Goal: Task Accomplishment & Management: Complete application form

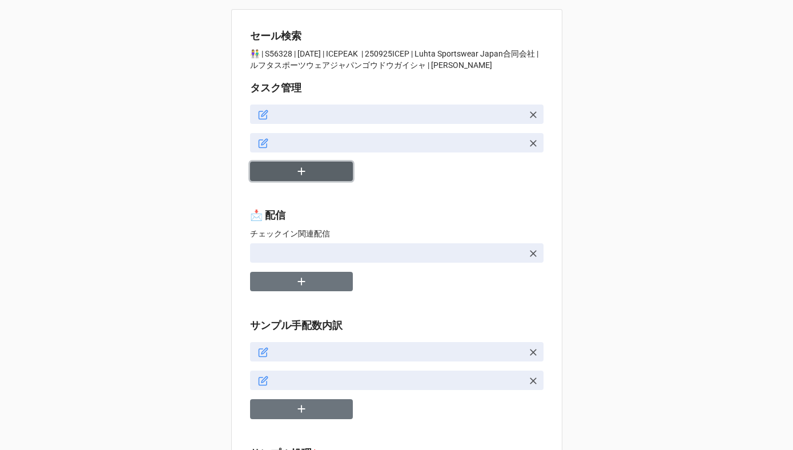
click at [304, 170] on icon "button" at bounding box center [301, 171] width 13 height 13
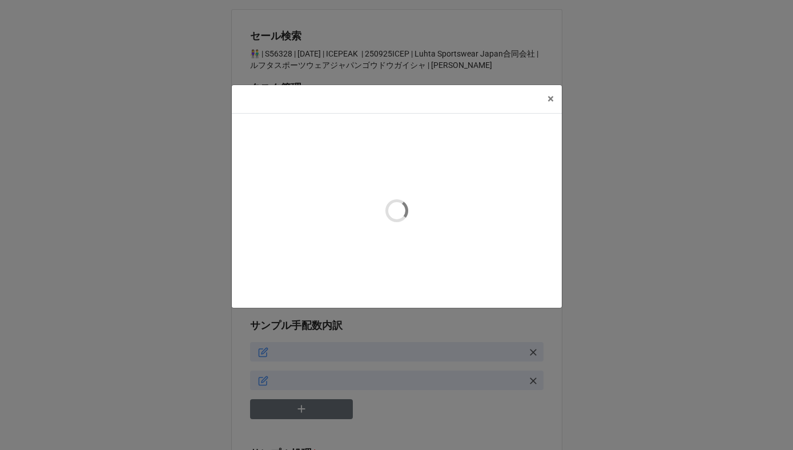
type textarea "x"
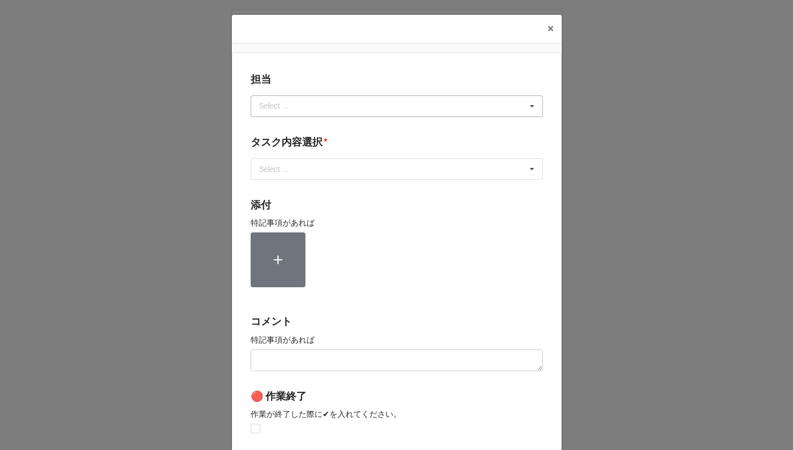
click at [283, 105] on div "Select ..." at bounding box center [280, 105] width 49 height 13
type input "川島"
click at [278, 127] on div "川島" at bounding box center [396, 126] width 291 height 21
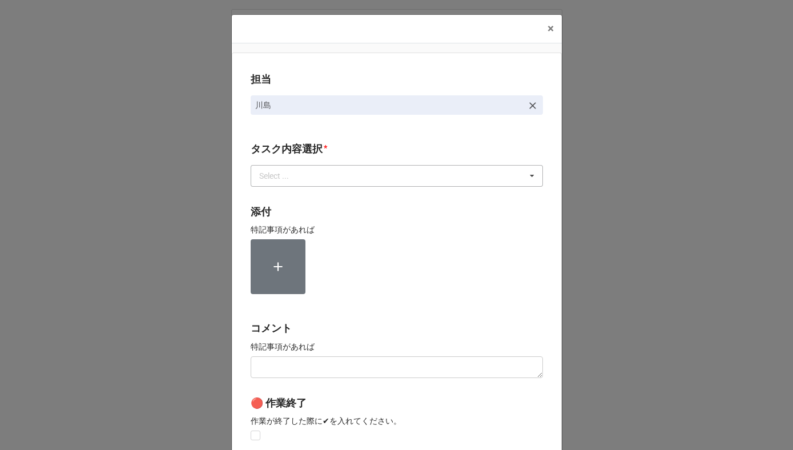
click at [278, 172] on div "Select ..." at bounding box center [280, 175] width 49 height 13
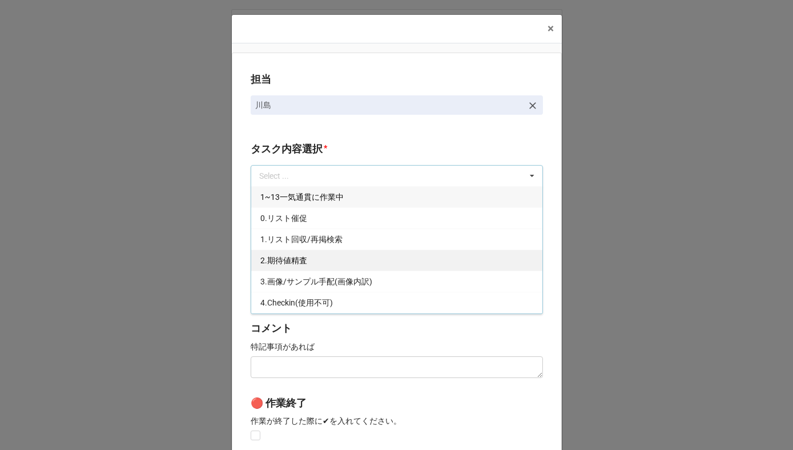
click at [279, 257] on span "2.期待値精査" at bounding box center [283, 260] width 47 height 9
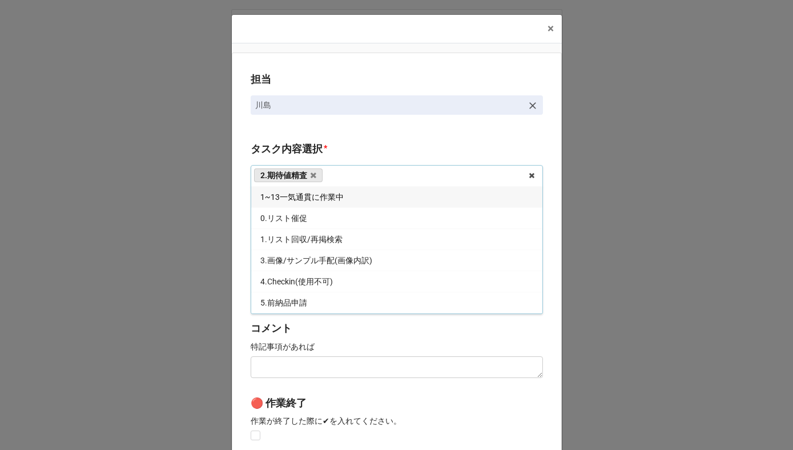
click at [235, 249] on div "担当 [PERSON_NAME][GEOGRAPHIC_DATA]内容選択 * 2.期待値精査 1~13一気通貫に作業中 0.リスト催促 1.リスト回収/再掲…" at bounding box center [397, 283] width 330 height 460
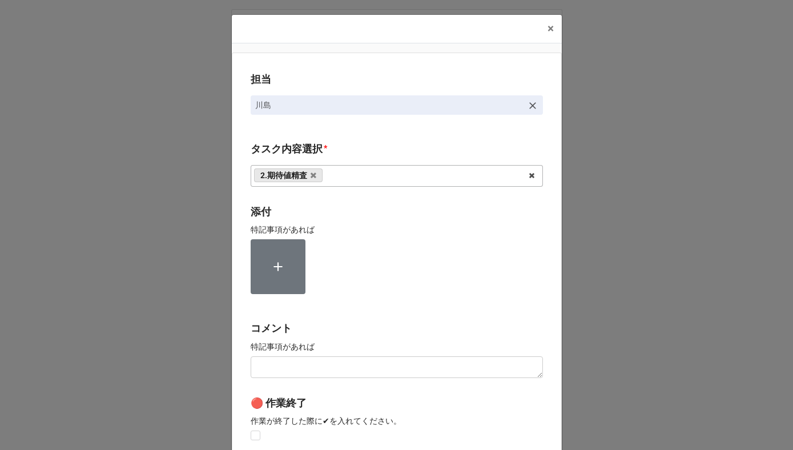
scroll to position [152, 0]
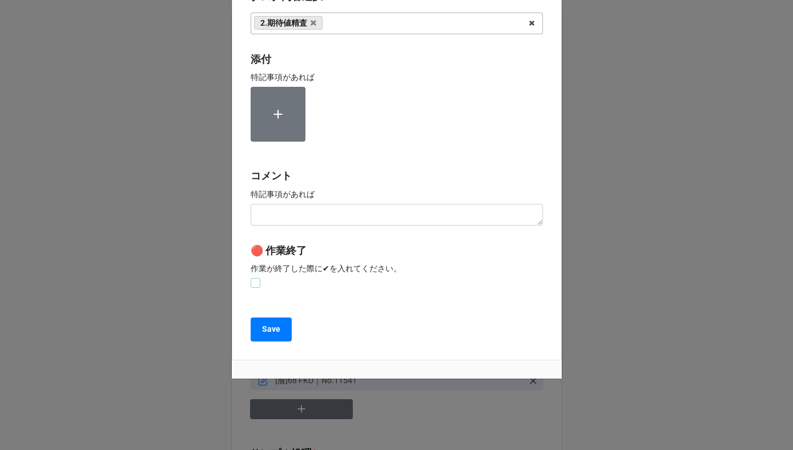
click at [252, 278] on label at bounding box center [256, 278] width 10 height 0
checkbox input "true"
click at [255, 326] on button "Save" at bounding box center [271, 329] width 41 height 24
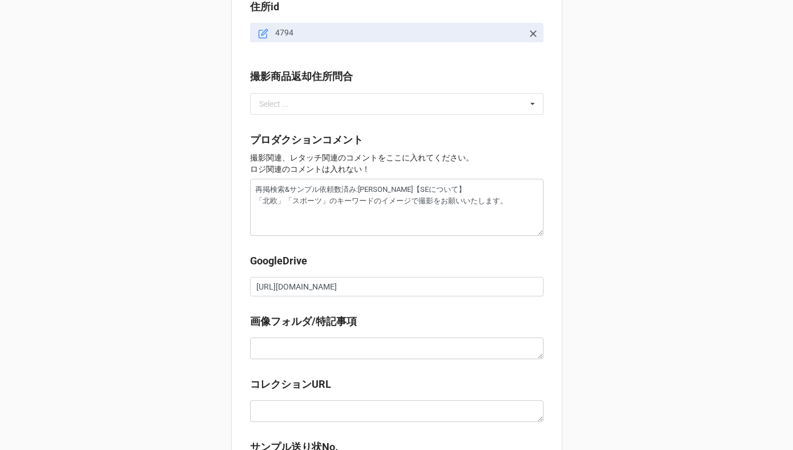
scroll to position [1199, 0]
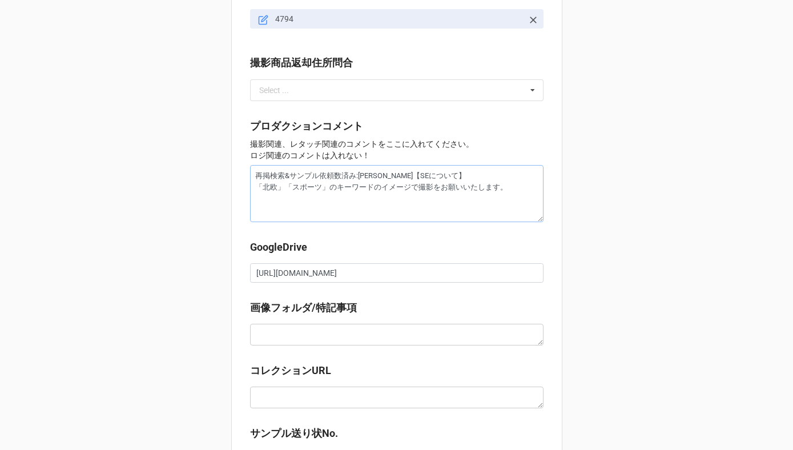
click at [516, 211] on textarea "再掲検索&サンプル依頼数済み:[PERSON_NAME]【SEについて】 「北欧」「スポーツ」のキーワードのイメージで撮影をお願いいたします。" at bounding box center [396, 193] width 293 height 57
click at [329, 200] on textarea "再掲検索&サンプル依頼数済み:[PERSON_NAME]【SEについて】 「北欧」「スポーツ」のキーワードのイメージで撮影をお願いいたします。" at bounding box center [396, 193] width 293 height 57
type textarea "x"
type textarea "再掲検索&サンプル依頼数済み:[PERSON_NAME]【SEについて】 「北欧」「スポーツ」のキーワードのイメージで撮影をお願いいたします。"
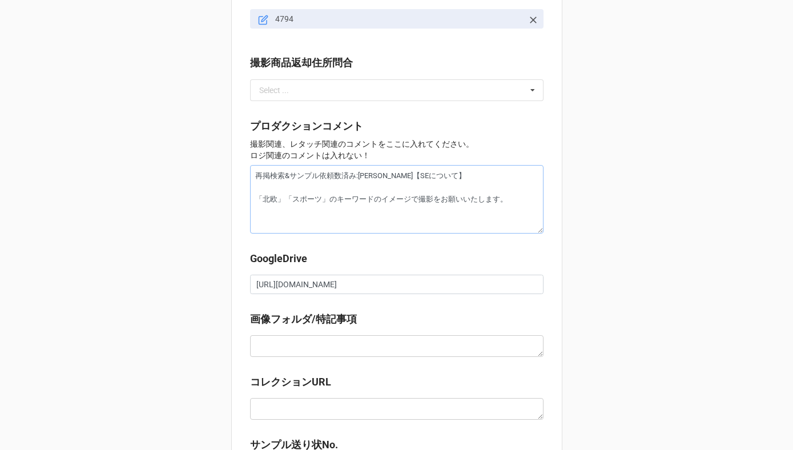
type textarea "x"
type textarea "再掲検索&サンプル依頼数済み:[PERSON_NAME]【SEについて】 ゆ 「北欧」「スポーツ」のキーワードのイメージで撮影をお願いいたします。"
type textarea "x"
type textarea "再掲検索&サンプル依頼数済み:[PERSON_NAME]【SEについて】 ユニ 「北欧」「スポーツ」のキーワードのイメージで撮影をお願いいたします。"
type textarea "x"
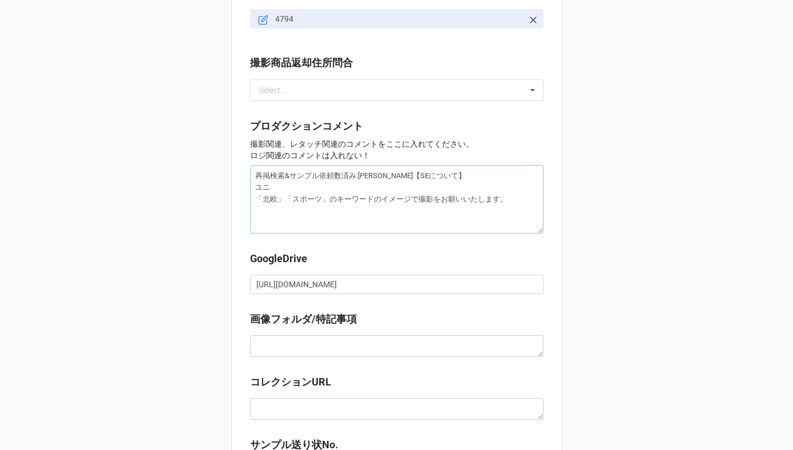
type textarea "再掲検索&サンプル依頼数済み:[PERSON_NAME]【SEについて】 ユニs 「北欧」「スポーツ」のキーワードのイメージで撮影をお願いいたします。"
type textarea "x"
type textarea "再掲検索&サンプル依頼数済み:[PERSON_NAME]【SEについて】 ユニセ 「北欧」「スポーツ」のキーワードのイメージで撮影をお願いいたします。"
type textarea "x"
type textarea "再掲検索&サンプル依頼数済み:[PERSON_NAME]【SEについて】 ユニセk 「北欧」「スポーツ」のキーワードのイメージで撮影をお願いいたします。"
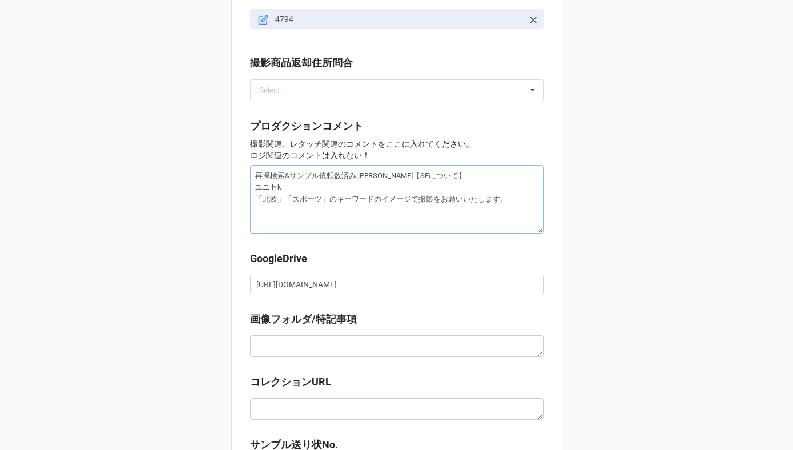
type textarea "x"
type textarea "再掲検索&サンプル依頼数済み:[PERSON_NAME]【SEについて】 ユニセッk 「北欧」「スポーツ」のキーワードのイメージで撮影をお願いいたします。"
type textarea "x"
type textarea "再掲検索&サンプル依頼数済み:[PERSON_NAME]【SEについて】 ユニセック 「北欧」「スポーツ」のキーワードのイメージで撮影をお願いいたします。"
type textarea "x"
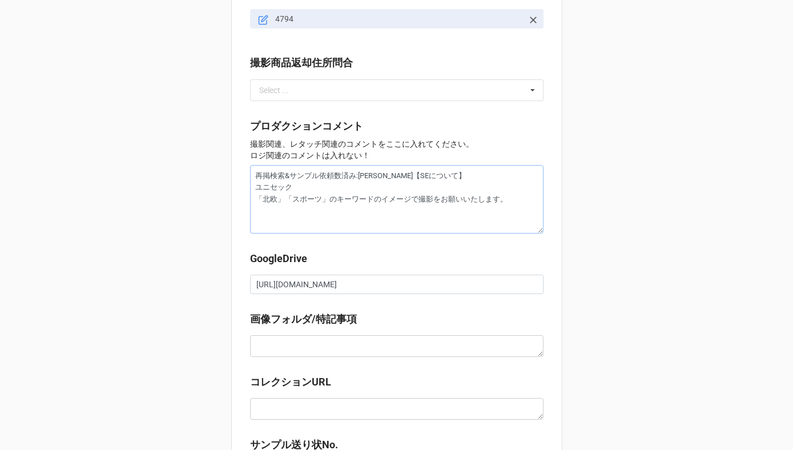
type textarea "再掲検索&サンプル依頼数済み:[PERSON_NAME]【SEについて】 ユニセックs 「北欧」「スポーツ」のキーワードのイメージで撮影をお願いいたします。"
type textarea "x"
type textarea "再掲検索&サンプル依頼数済み:[PERSON_NAME]【SEについて】 ユニセックス 「北欧」「スポーツ」のキーワードのイメージで撮影をお願いいたします。"
type textarea "x"
type textarea "再掲検索&サンプル依頼数済み:[PERSON_NAME]【SEについて】 ユニセックスn 「北欧」「スポーツ」のキーワードのイメージで撮影をお願いいたします。"
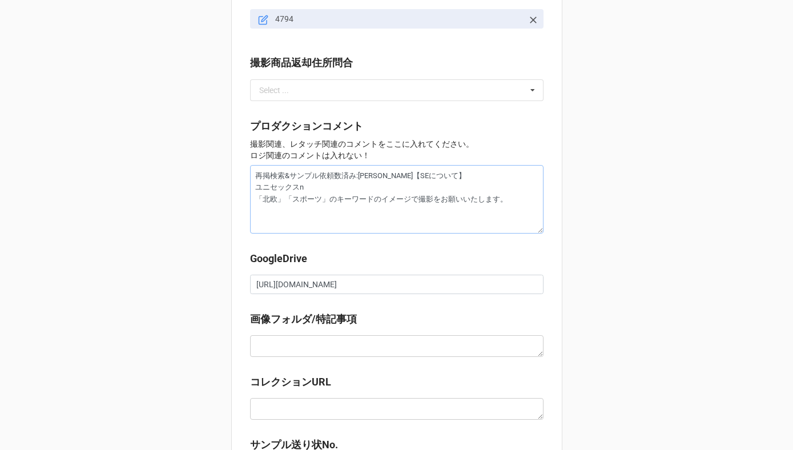
type textarea "x"
type textarea "再掲検索&サンプル依頼数済み:[PERSON_NAME]【SEについて】 ユニセックスな 「北欧」「スポーツ」のキーワードのイメージで撮影をお願いいたします。"
type textarea "x"
type textarea "再掲検索&サンプル依頼数済み:[PERSON_NAME]【SEについて】 ユニセックスなk 「北欧」「スポーツ」のキーワードのイメージで撮影をお願いいたします。"
type textarea "x"
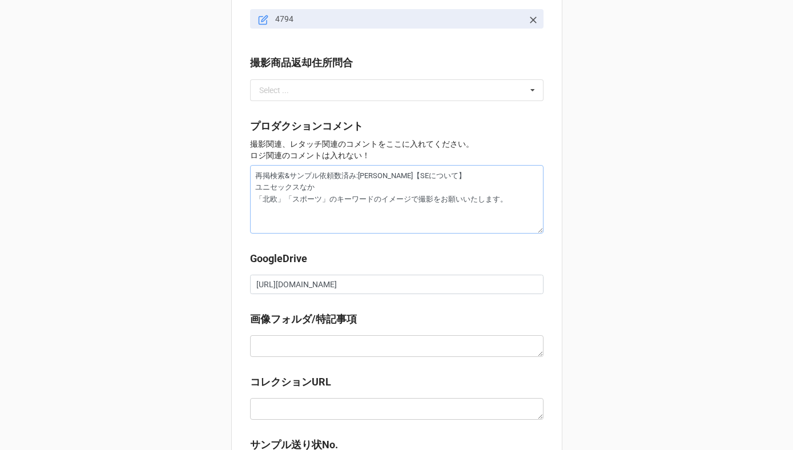
type textarea "再掲検索&サンプル依頼数済み:[PERSON_NAME]【SEについて】 ユニセックスなかn 「北欧」「スポーツ」のキーワードのイメージで撮影をお願いいたしま…"
type textarea "x"
type textarea "再掲検索&サンプル依頼数済み:[PERSON_NAME]【SEについて】 ユニセックスな感 「北欧」「スポーツ」のキーワードのイメージで撮影をお願いいたします。"
type textarea "x"
type textarea "再掲検索&サンプル依頼数済み:[PERSON_NAME]【SEについて】 ユニセックスな感じ 「北欧」「スポーツ」のキーワードのイメージで撮影をお願いいたしま…"
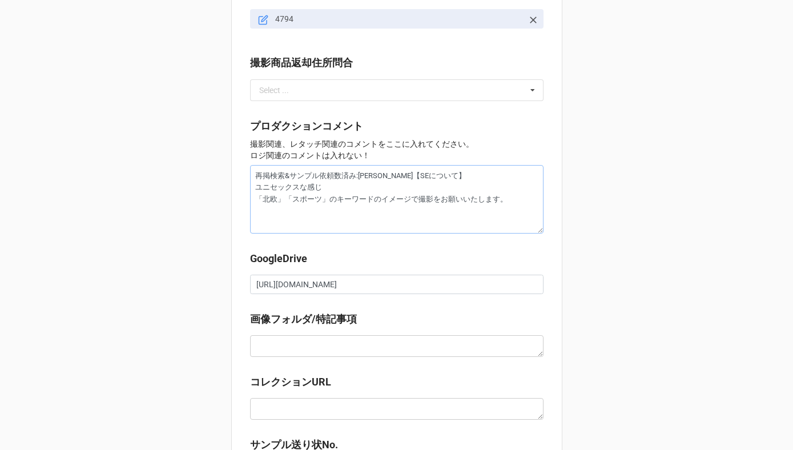
type textarea "x"
type textarea "再掲検索&サンプル依頼数済み:[PERSON_NAME]【SEについて】 ユニセックスな感じで 「北欧」「スポーツ」のキーワードのイメージで撮影をお願いいたし…"
type textarea "x"
type textarea "再掲検索&サンプル依頼数済み:[PERSON_NAME]【SEについて】 ユニセックスな感じでさ 「北欧」「スポーツ」のキーワードのイメージで撮影をお願いいた…"
type textarea "x"
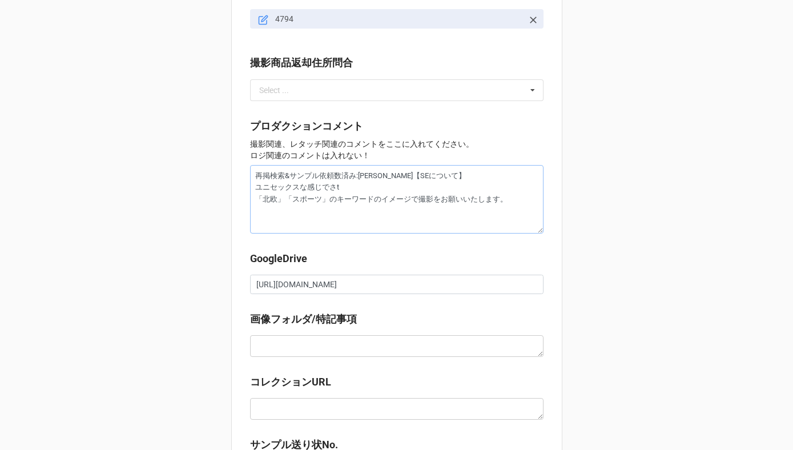
type textarea "再掲検索&サンプル依頼数済み:[PERSON_NAME]【SEについて】 ユニセックスな感じでさつ 「北欧」「スポーツ」のキーワードのイメージで撮影をお願いい…"
type textarea "x"
type textarea "再掲検索&サンプル依頼数済み:[PERSON_NAME]【SEについて】 ユニセックスな感じで撮影 「北欧」「スポーツ」のキーワードのイメージで撮影をお願いい…"
type textarea "x"
type textarea "再掲検索&サンプル依頼数済み:[PERSON_NAME]【SEについて】 ユニセックスな感じで撮影wお 「北欧」「スポーツ」のキーワードのイメージで撮影をお願…"
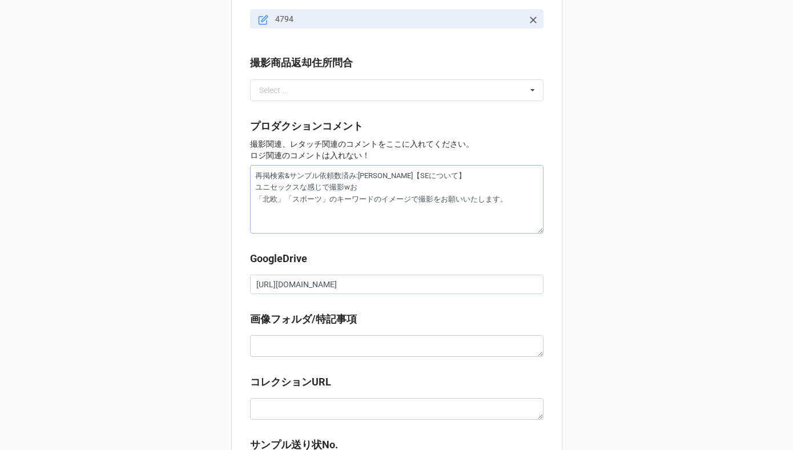
type textarea "x"
type textarea "再掲検索&サンプル依頼数済み:[PERSON_NAME]【SEについて】 ユニセックスな感じで撮影w 「北欧」「スポーツ」のキーワードのイメージで撮影をお願い…"
type textarea "x"
type textarea "再掲検索&サンプル依頼数済み:[PERSON_NAME]【SEについて】 ユニセックスな感じで撮影 「北欧」「スポーツ」のキーワードのイメージで撮影をお願いい…"
type textarea "x"
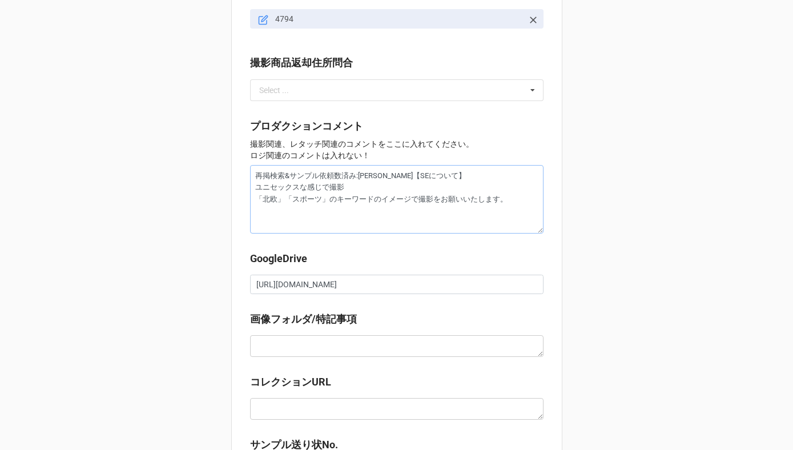
type textarea "再掲検索&サンプル依頼数済み:[PERSON_NAME]【SEについて】 ユニセックスな感じで撮影w 「北欧」「スポーツ」のキーワードのイメージで撮影をお願い…"
type textarea "x"
type textarea "再掲検索&サンプル依頼数済み:[PERSON_NAME]【SEについて】 ユニセックスな感じで撮影を 「北欧」「スポーツ」のキーワードのイメージで撮影をお願い…"
type textarea "x"
type textarea "再掲検索&サンプル依頼数済み:[PERSON_NAME]【SEについて】 ユニセックスな感じで撮影をお 「北欧」「スポーツ」のキーワードのイメージで撮影をお願…"
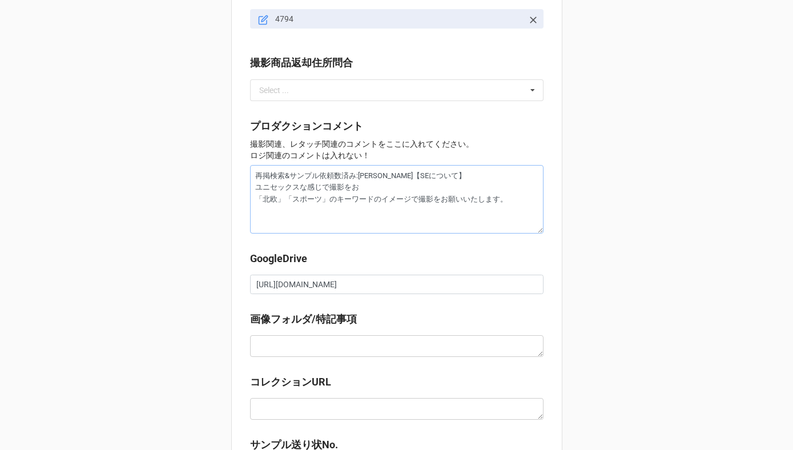
type textarea "x"
type textarea "再掲検索&サンプル依頼数済み:[PERSON_NAME]【SEについて】 ユニセックスな感じで撮影をおね 「北欧」「スポーツ」のキーワードのイメージで撮影をお…"
type textarea "x"
type textarea "再掲検索&サンプル依頼数済み:[PERSON_NAME]【SEについて】 ユニセックスな感じで撮影をおねg 「北欧」「スポーツ」のキーワードのイメージで撮影を…"
type textarea "x"
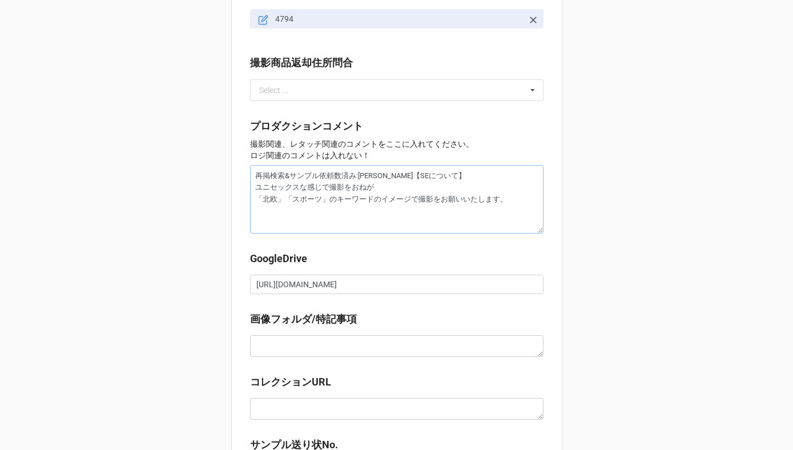
type textarea "再掲検索&サンプル依頼数済み:[PERSON_NAME]【SEについて】 ユニセックスな感じで撮影をお願い 「北欧」「スポーツ」のキーワードのイメージで撮影を…"
type textarea "x"
type textarea "再掲検索&サンプル依頼数済み:[PERSON_NAME]【SEについて】 ユニセックスな感じで撮影をお願いs 「北欧」「スポーツ」のキーワードのイメージで撮影…"
type textarea "x"
type textarea "再掲検索&サンプル依頼数済み:[PERSON_NAME]【SEについて】 ユニセックスな感じで撮影をお願いし 「北欧」「スポーツ」のキーワードのイメージで撮影…"
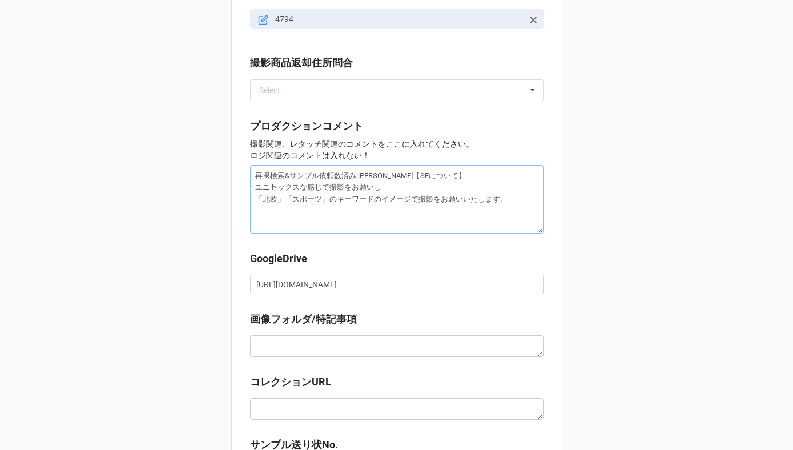
type textarea "x"
type textarea "再掲検索&サンプル依頼数済み:[PERSON_NAME]【SEについて】 ユニセックスな感じで撮影をお願いしま 「北欧」「スポーツ」のキーワードのイメージで撮…"
type textarea "x"
type textarea "再掲検索&サンプル依頼数済み:[PERSON_NAME]【SEについて】 ユニセックスな感じで撮影をお願いしまs 「北欧」「スポーツ」のキーワードのイメージで…"
type textarea "x"
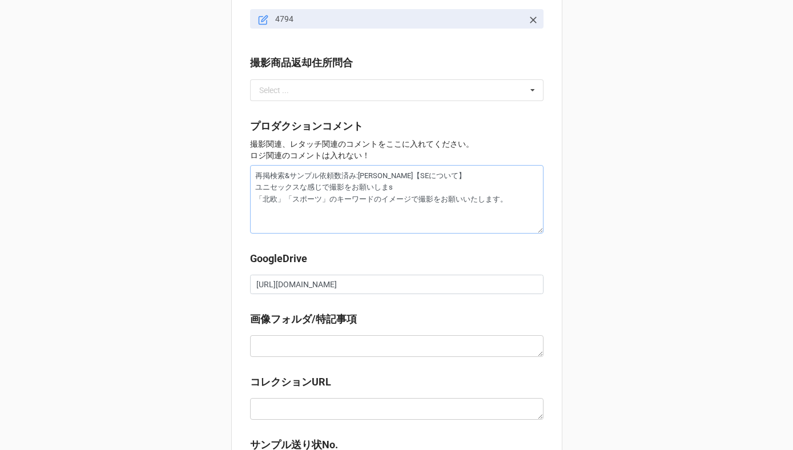
type textarea "再掲検索&サンプル依頼数済み:[PERSON_NAME]【SEについて】 ユニセックスな感じで撮影をお願いします 「北欧」「スポーツ」のキーワードのイメージで…"
type textarea "x"
type textarea "再掲検索&サンプル依頼数済み:[PERSON_NAME]【SEについて】 ユニセックスな感じで撮影をお願いします。 「北欧」「スポーツ」のキーワードのイメージ…"
type textarea "x"
type textarea "再掲検索&サンプル依頼数済み:[PERSON_NAME]【SEについて】 ユニセックスな感じで撮影をお願いします。 「北欧」「スポーツ」のキーワードのイメージ…"
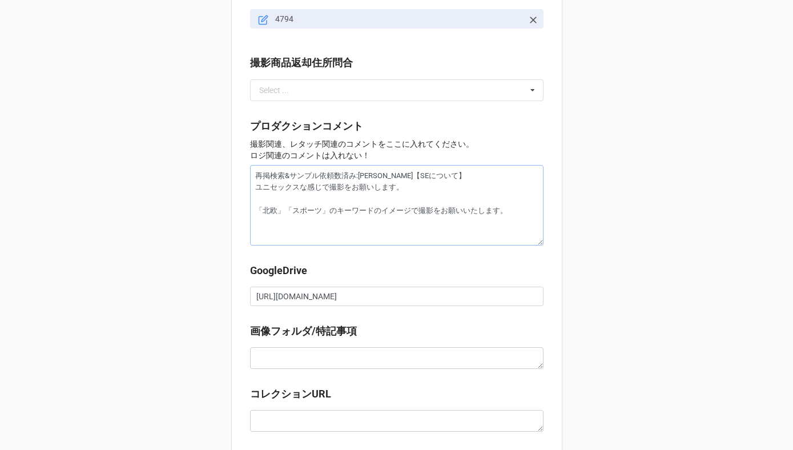
type textarea "x"
type textarea "再掲検索&サンプル依頼数済み:[PERSON_NAME]【SEについて】 ユニセックスな感じで撮影をお願いします。 t 「北欧」「スポーツ」のキーワードのイメ…"
type textarea "x"
type textarea "再掲検索&サンプル依頼数済み:[PERSON_NAME]【SEについて】 ユニセックスな感じで撮影をお願いします。 と 「北欧」「スポーツ」のキーワードのイメ…"
type textarea "x"
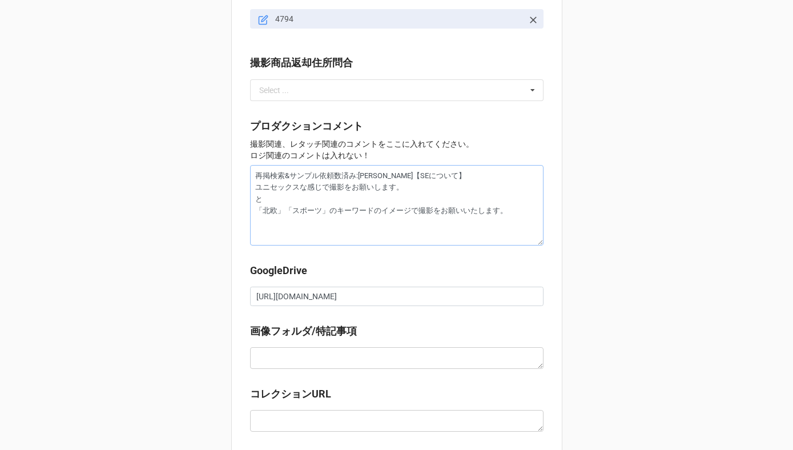
type textarea "再掲検索&サンプル依頼数済み:[PERSON_NAME]【SEについて】 ユニセックスな感じで撮影をお願いします。 とー 「北欧」「スポーツ」のキーワードのイ…"
type textarea "x"
type textarea "再掲検索&サンプル依頼数済み:[PERSON_NAME]【SEについて】 ユニセックスな感じで撮影をお願いします。 トータ 「北欧」「スポーツ」のキーワードの…"
type textarea "x"
type textarea "再掲検索&サンプル依頼数済み:[PERSON_NAME]【SEについて】 ユニセックスな感じで撮影をお願いします。 トータr 「北欧」「スポーツ」のキーワード…"
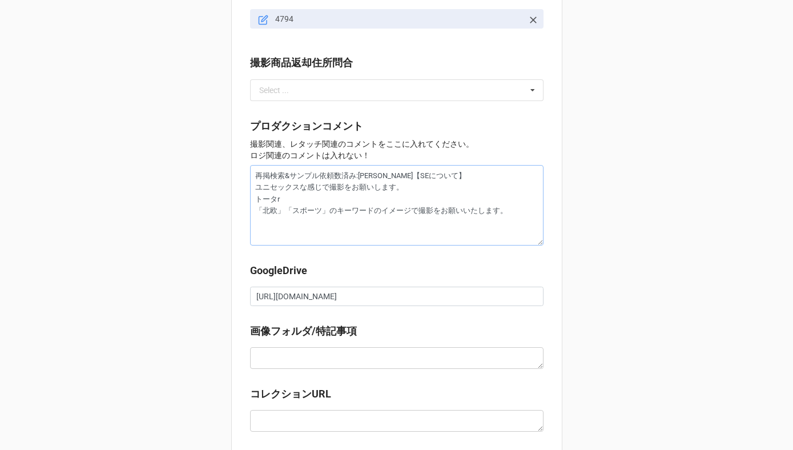
type textarea "x"
type textarea "再掲検索&サンプル依頼数済み:[PERSON_NAME]【SEについて】 ユニセックスな感じで撮影をお願いします。 トータル 「北欧」「スポーツ」のキーワード…"
type textarea "x"
type textarea "再掲検索&サンプル依頼数済み:[PERSON_NAME]【SEについて】 ユニセックスな感じで撮影をお願いします。 トータルk 「北欧」「スポーツ」のキーワー…"
type textarea "x"
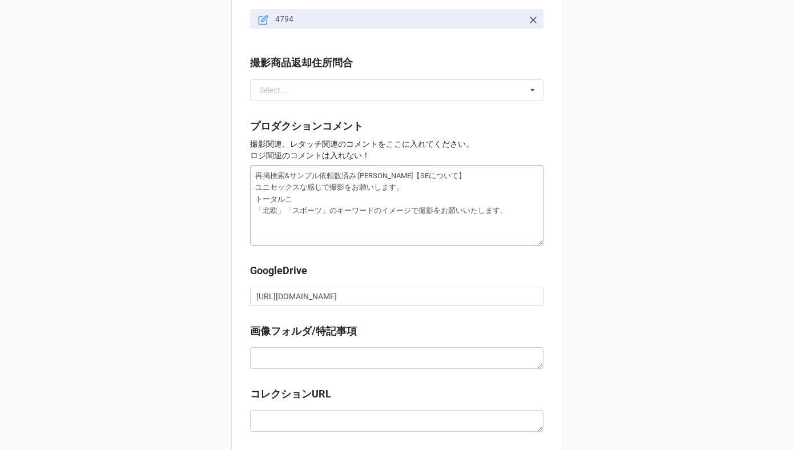
type textarea "再掲検索&サンプル依頼数済み:[PERSON_NAME]【SEについて】 ユニセックスな感じで撮影をお願いします。 トータルこー 「北欧」「スポーツ」のキーワ…"
type textarea "x"
type textarea "再掲検索&サンプル依頼数済み:[PERSON_NAME]【SEについて】 ユニセックスな感じで撮影をお願いします。 トータルコーd 「北欧」「スポーツ」のキー…"
type textarea "x"
type textarea "再掲検索&サンプル依頼数済み:[PERSON_NAME]【SEについて】 ユニセックスな感じで撮影をお願いします。 トータルコーデ 「北欧」「スポーツ」のキー…"
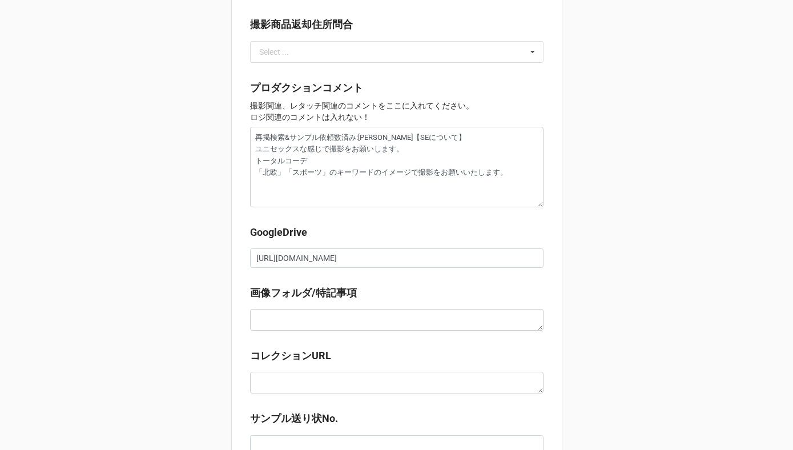
scroll to position [1330, 0]
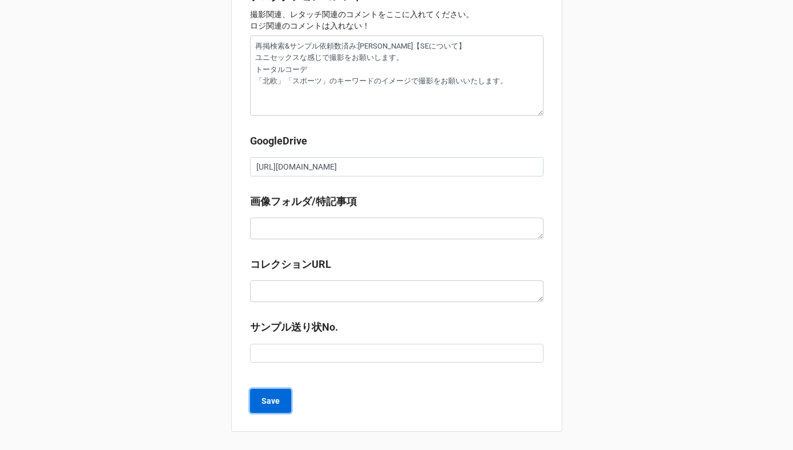
click at [263, 399] on b "Save" at bounding box center [270, 401] width 18 height 12
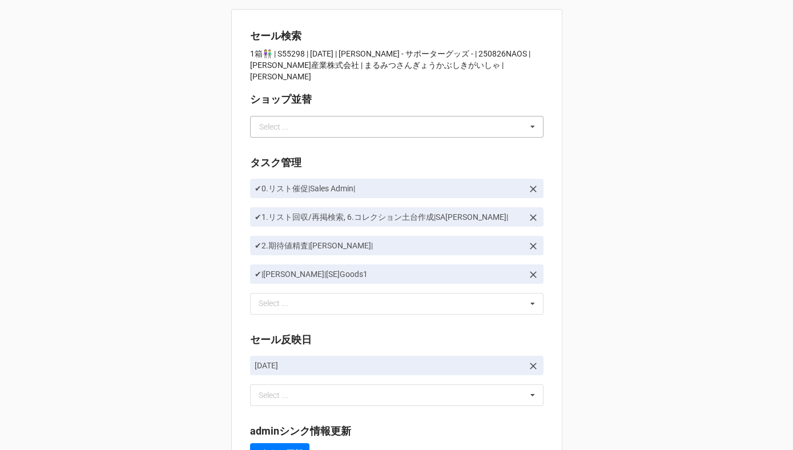
click at [288, 123] on div "Select ..." at bounding box center [274, 127] width 30 height 8
type input "か"
type input "川島"
click at [287, 137] on div "川島" at bounding box center [397, 147] width 292 height 21
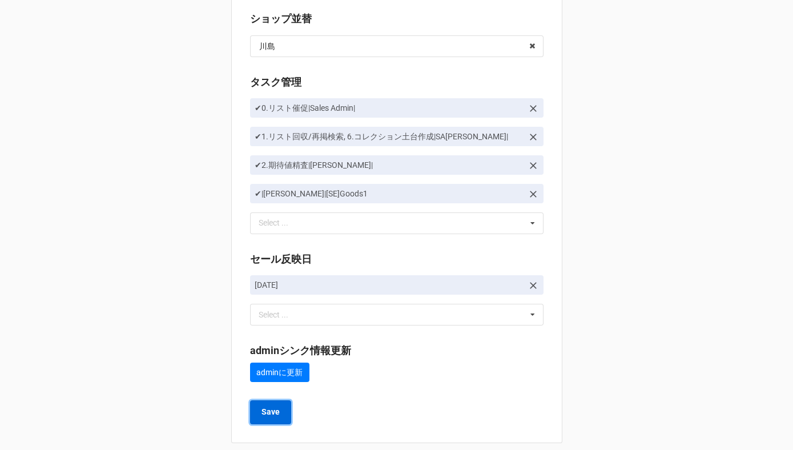
click at [260, 407] on button "Save" at bounding box center [270, 412] width 41 height 24
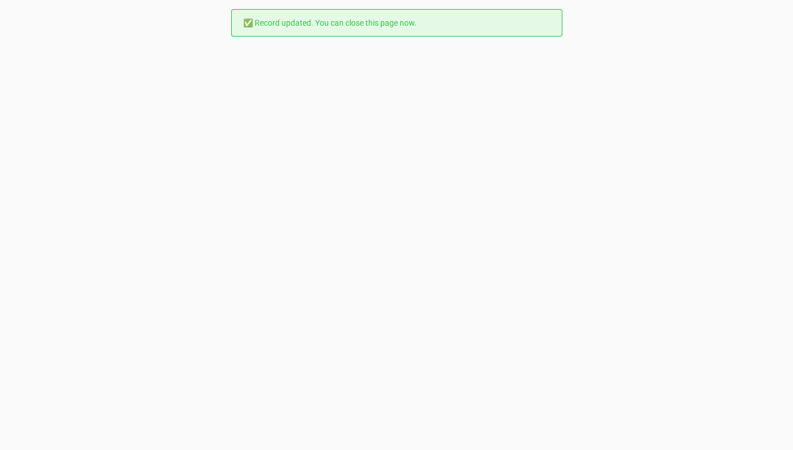
scroll to position [0, 0]
